Goal: Find specific page/section: Find specific page/section

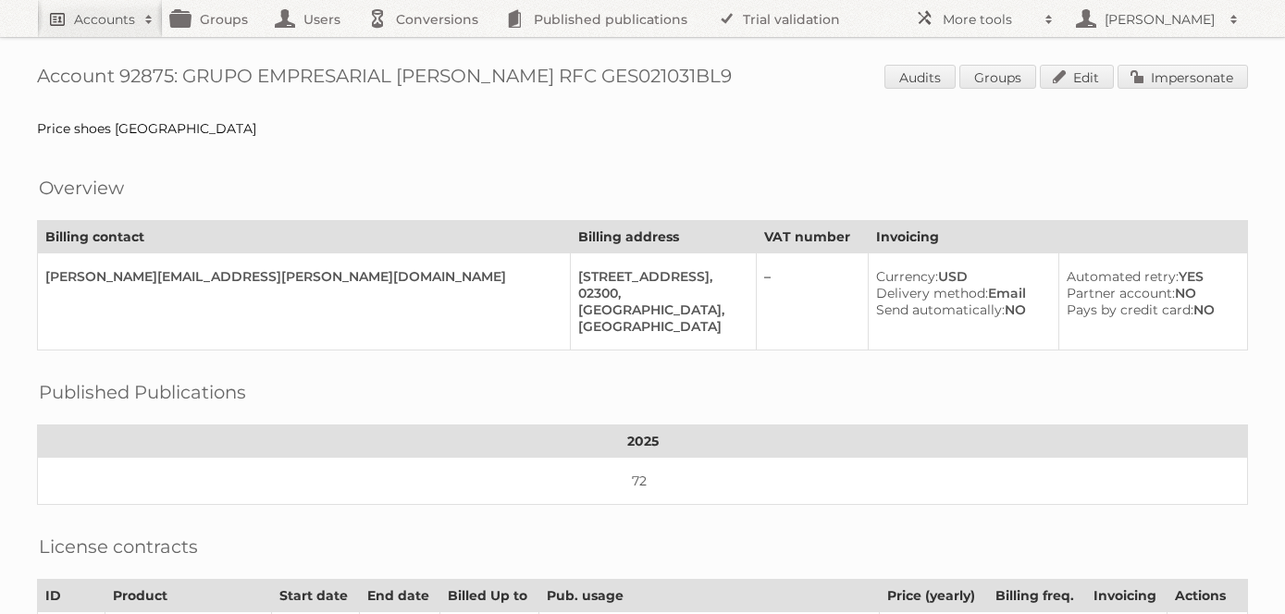
click at [100, 18] on h2 "Accounts" at bounding box center [104, 19] width 61 height 19
type input"] "cencosud [GEOGRAPHIC_DATA]"
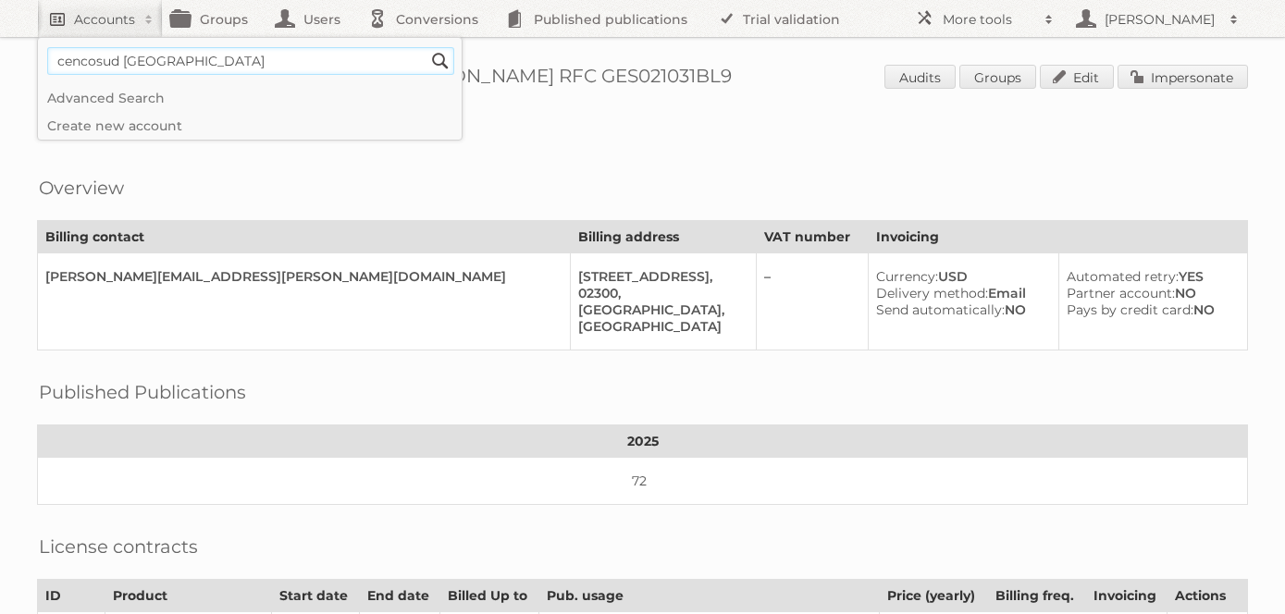
click at [427, 47] on input "Search" at bounding box center [441, 61] width 28 height 28
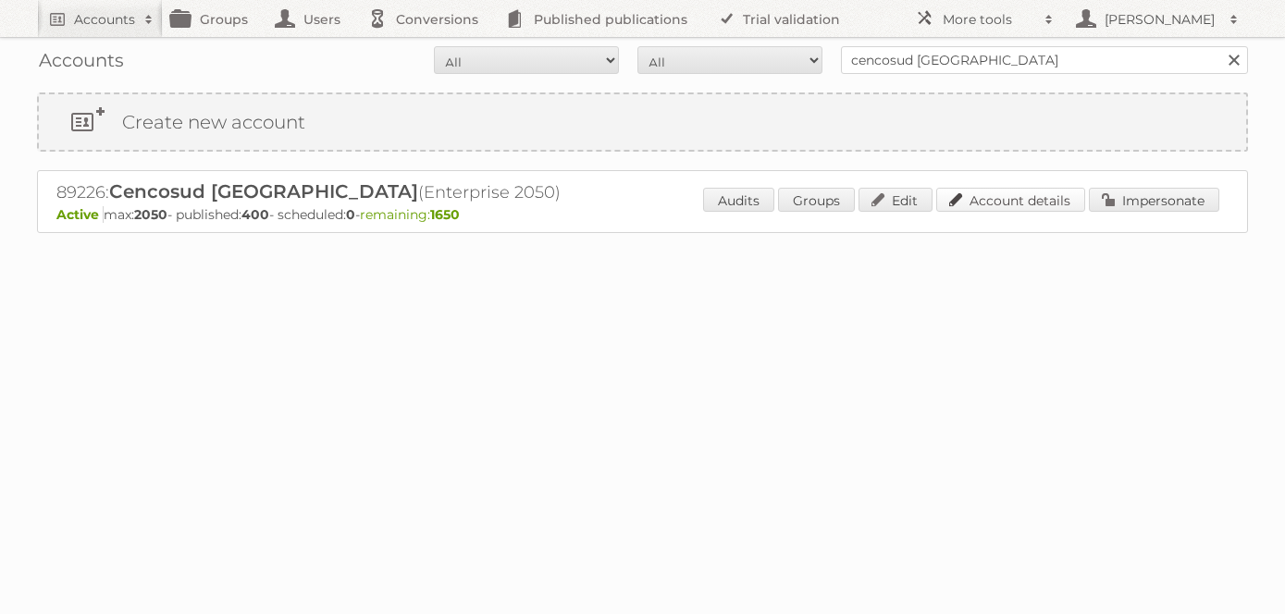
click at [1012, 197] on link "Account details" at bounding box center [1010, 200] width 149 height 24
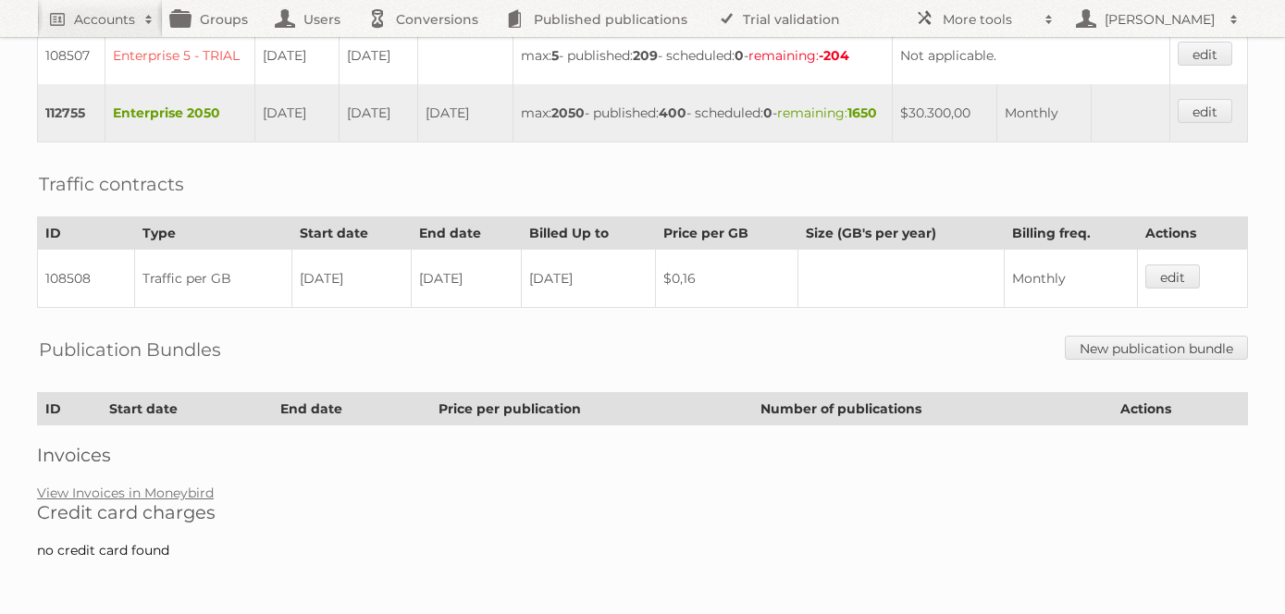
scroll to position [612, 0]
click at [163, 491] on link "View Invoices in Moneybird" at bounding box center [125, 493] width 177 height 17
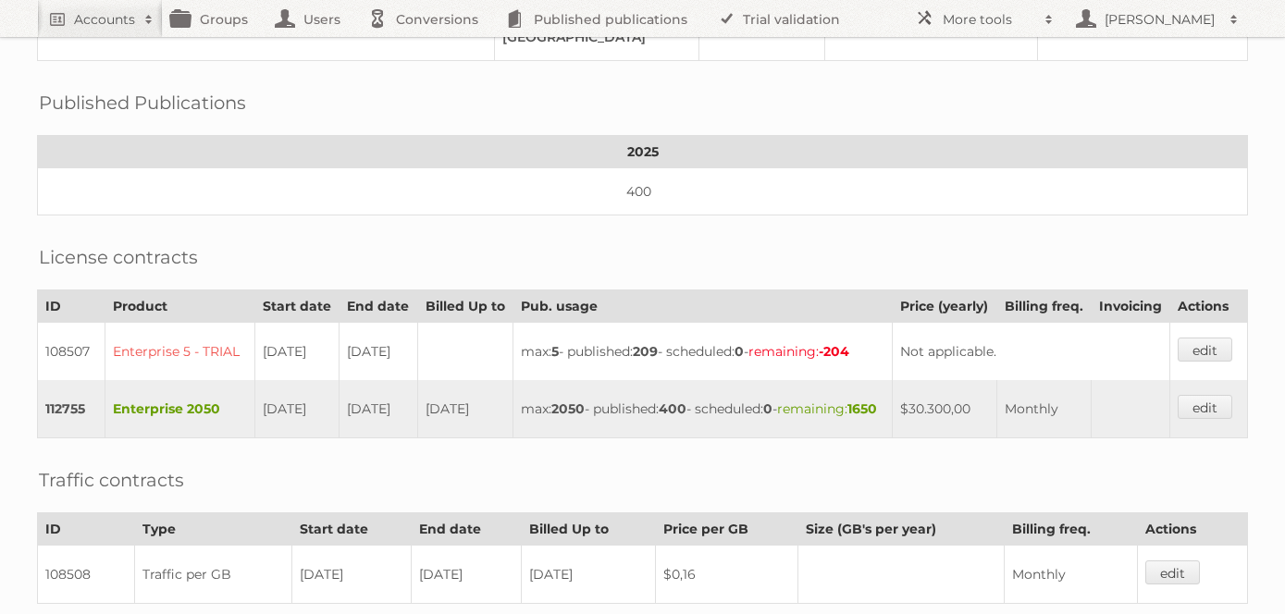
scroll to position [0, 0]
